Goal: Navigation & Orientation: Find specific page/section

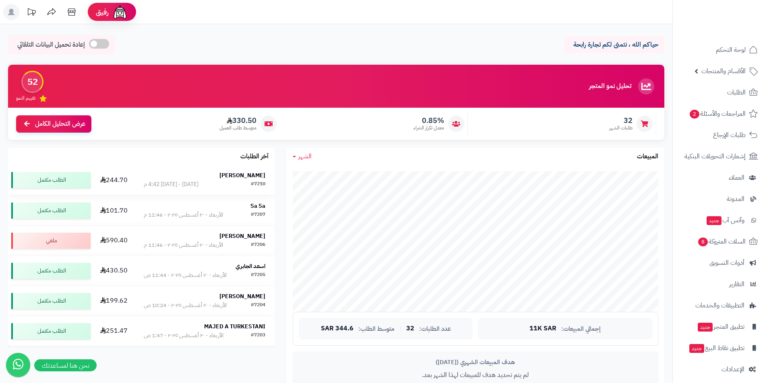
click at [266, 176] on td "[PERSON_NAME] #7210 [DATE] - [DATE] 4:42 م" at bounding box center [204, 180] width 140 height 30
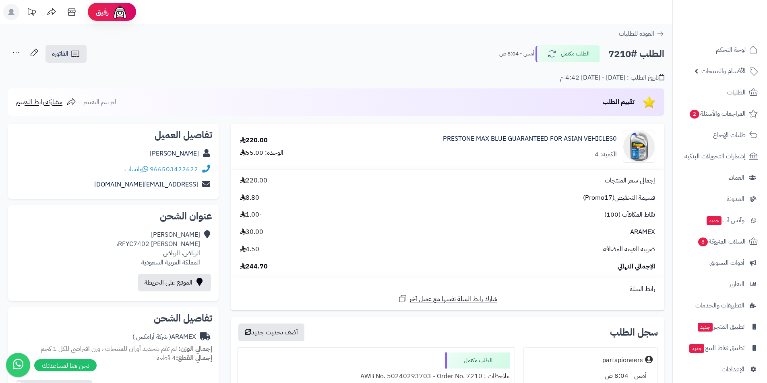
scroll to position [40, 0]
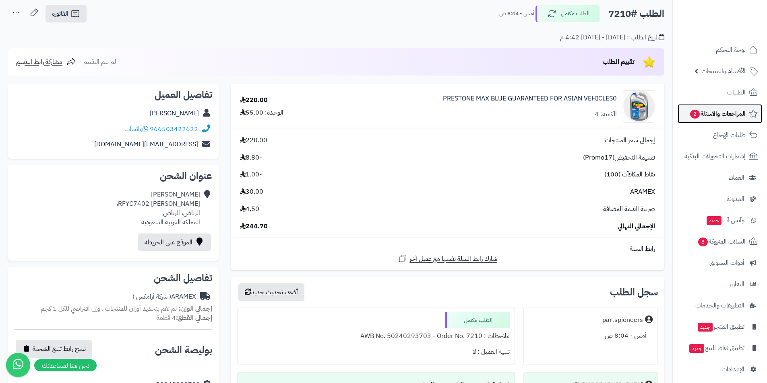
click at [732, 117] on span "المراجعات والأسئلة 2" at bounding box center [717, 113] width 56 height 11
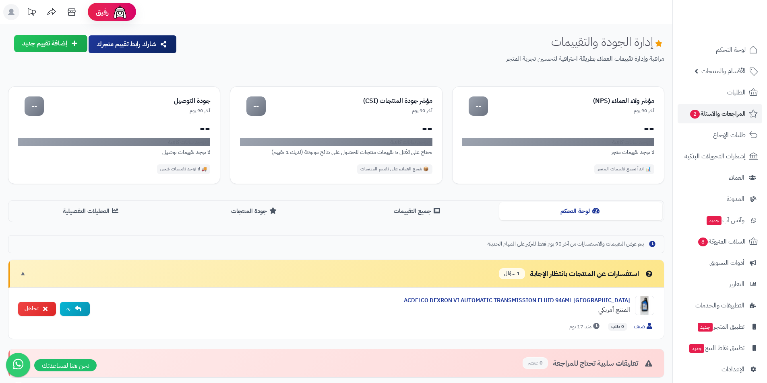
click at [706, 78] on link "الأقسام والمنتجات" at bounding box center [719, 71] width 85 height 19
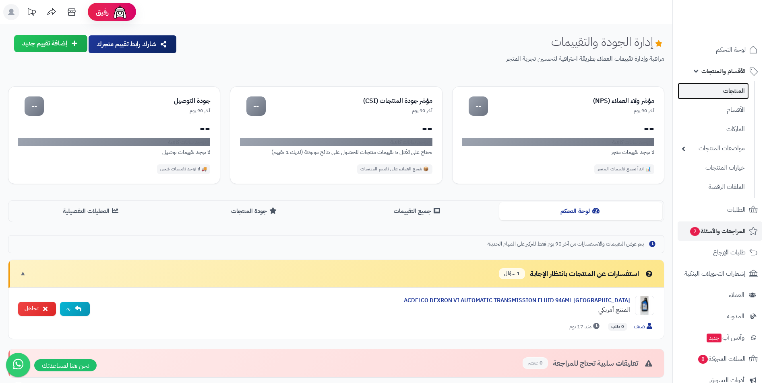
click at [710, 92] on link "المنتجات" at bounding box center [712, 91] width 71 height 16
